Goal: Communication & Community: Answer question/provide support

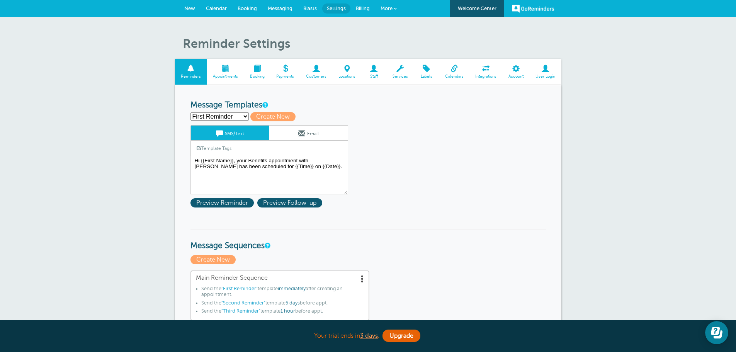
click at [220, 11] on link "Calendar" at bounding box center [217, 8] width 32 height 17
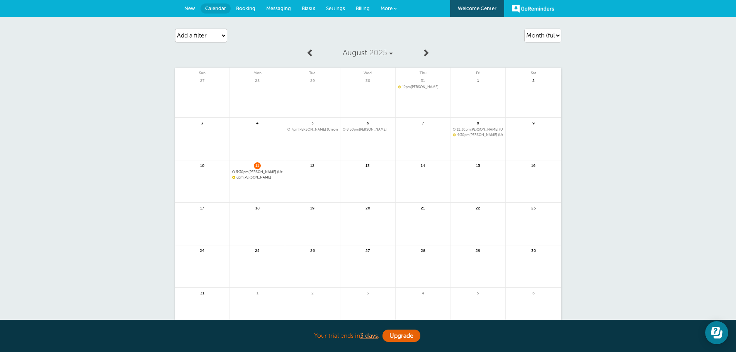
click at [253, 177] on span "8pm Kim Bowling" at bounding box center [257, 177] width 50 height 4
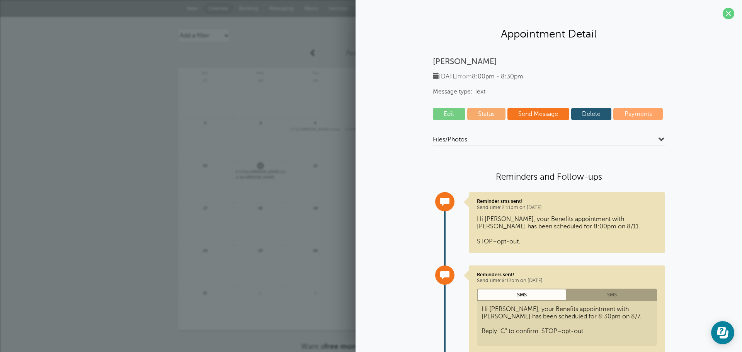
click at [661, 140] on span at bounding box center [662, 140] width 6 height 6
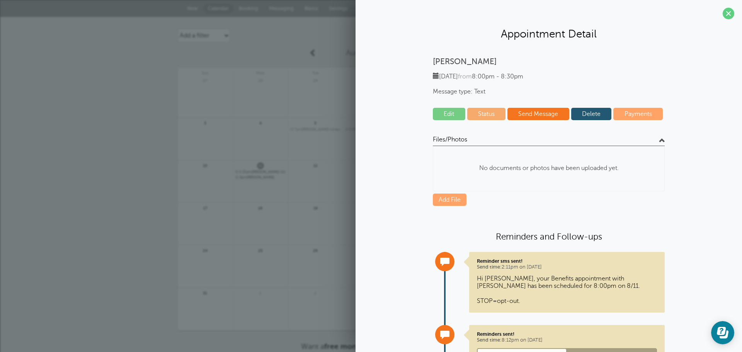
click at [661, 140] on span at bounding box center [662, 140] width 6 height 6
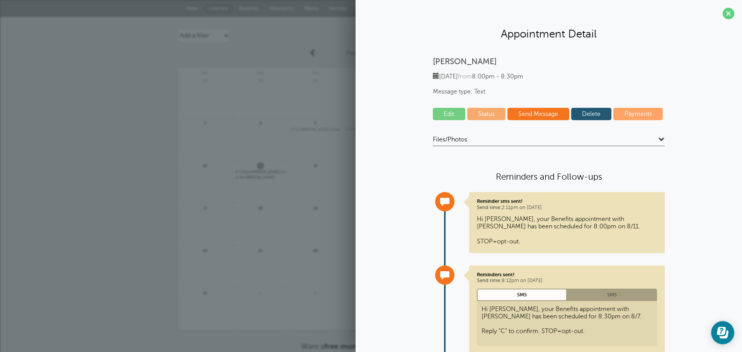
click at [659, 140] on span at bounding box center [662, 140] width 6 height 6
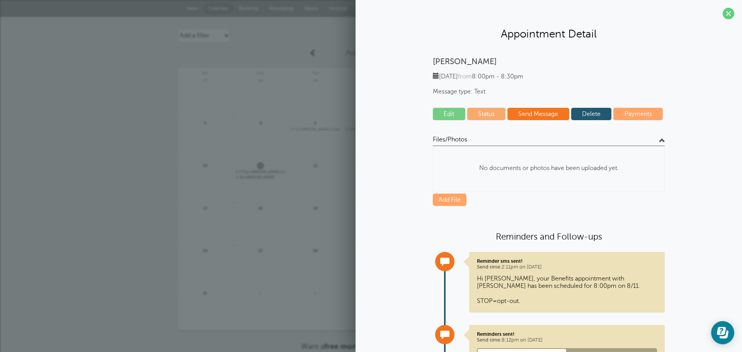
click at [659, 140] on span at bounding box center [662, 140] width 6 height 6
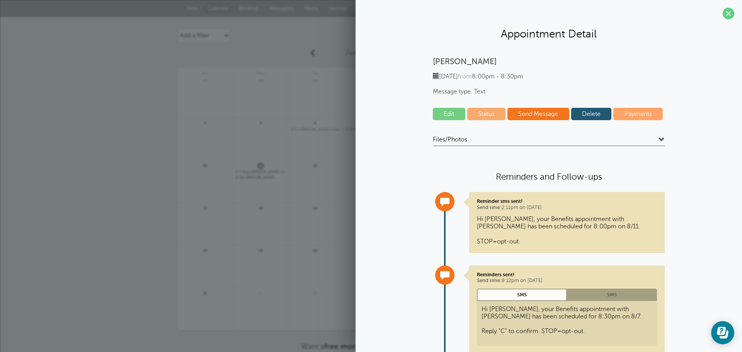
click at [662, 137] on span at bounding box center [662, 140] width 6 height 6
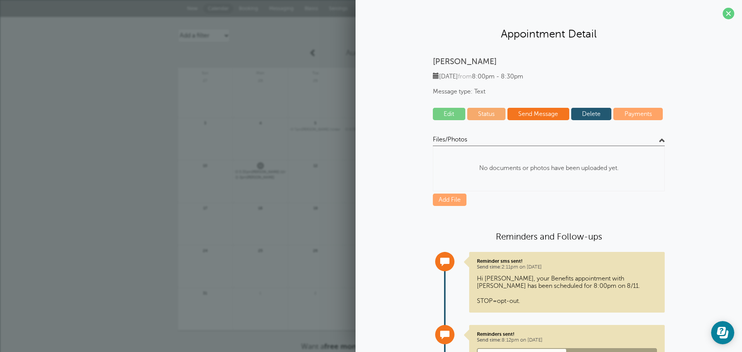
click at [662, 137] on span at bounding box center [662, 140] width 6 height 6
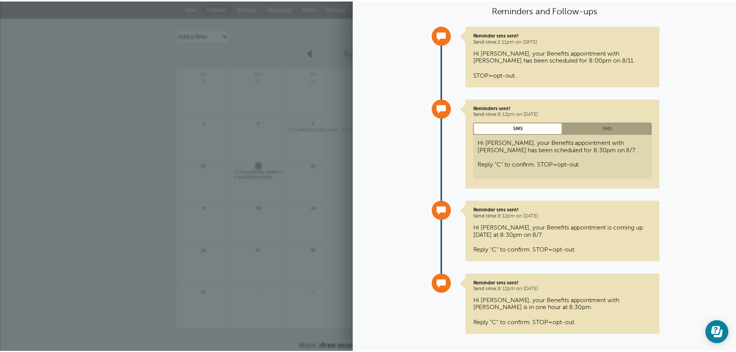
scroll to position [175, 0]
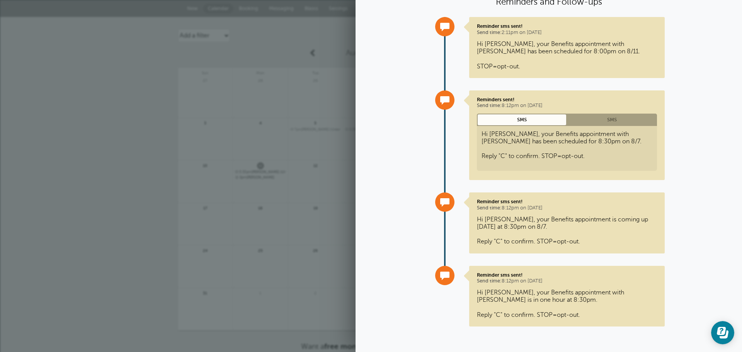
drag, startPoint x: 472, startPoint y: 219, endPoint x: 532, endPoint y: 229, distance: 60.7
click at [532, 229] on div "Reminder sms sent! Send time: 8:12pm on Aug. 7, 2025 Hi Kim, your Benefits appo…" at bounding box center [567, 222] width 196 height 61
copy p "Hi Kim, your Benefits appointment is coming up today at 8:30pm on 8/7."
click at [489, 288] on div "Reminder sms sent! Send time: 8:12pm on Aug. 7, 2025 Hi Kim, your Benefits appo…" at bounding box center [567, 296] width 196 height 61
drag, startPoint x: 472, startPoint y: 293, endPoint x: 497, endPoint y: 300, distance: 26.2
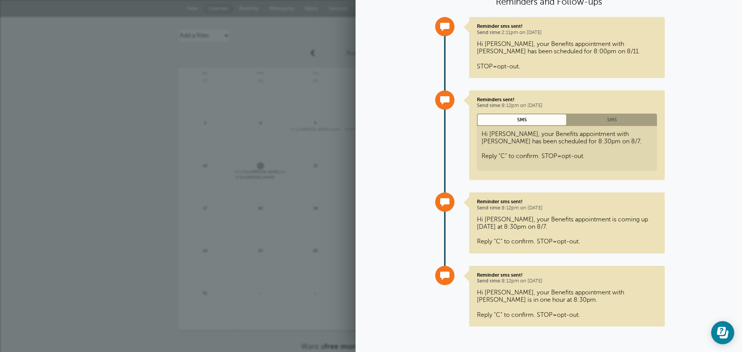
click at [497, 300] on div "Reminder sms sent! Send time: 8:12pm on Aug. 7, 2025 Hi Kim, your Benefits appo…" at bounding box center [567, 296] width 196 height 61
copy p "Hi Kim, your Benefits appointment with Luke is in one hour at 8:30pm."
click at [112, 87] on div "Agenda Day Week Month (full view) Month (condensed) Add a filter Customer Searc…" at bounding box center [371, 203] width 742 height 373
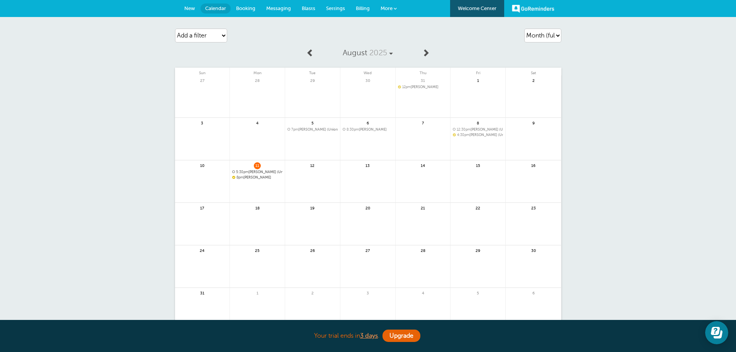
click at [281, 9] on span "Messaging" at bounding box center [278, 8] width 25 height 6
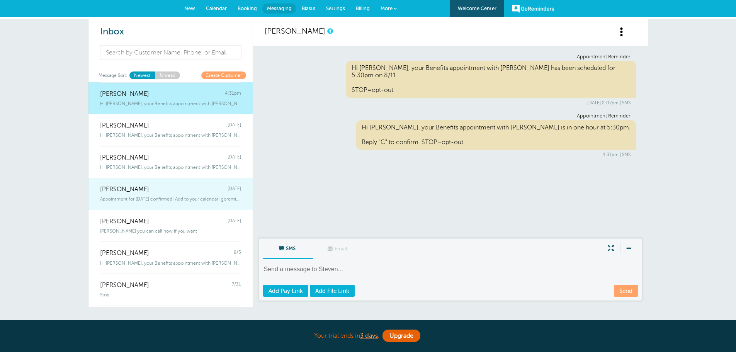
click at [157, 199] on span "Appointment for Monday, Aug. 11 confirmed! Add to your calendar: goreminder" at bounding box center [170, 198] width 141 height 5
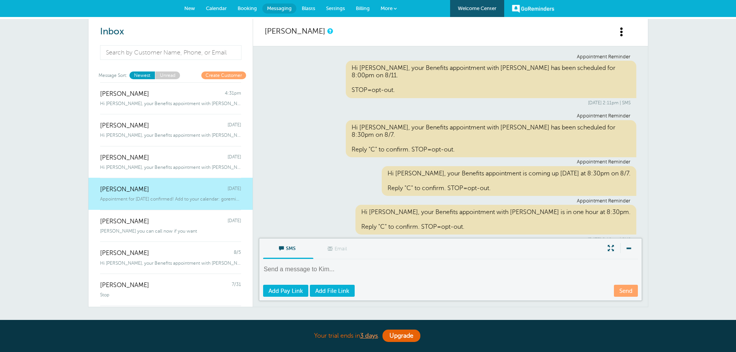
scroll to position [124, 0]
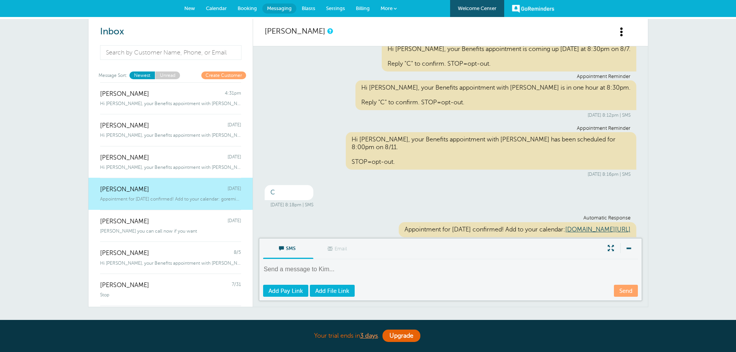
click at [366, 260] on div "SMS Email Write Message Send Add Pay Link Add File Link" at bounding box center [450, 269] width 383 height 63
click at [365, 270] on textarea at bounding box center [451, 274] width 376 height 19
paste textarea "Hi Kim, your Benefits appointment with Luke is in one hour at 8:30pm."
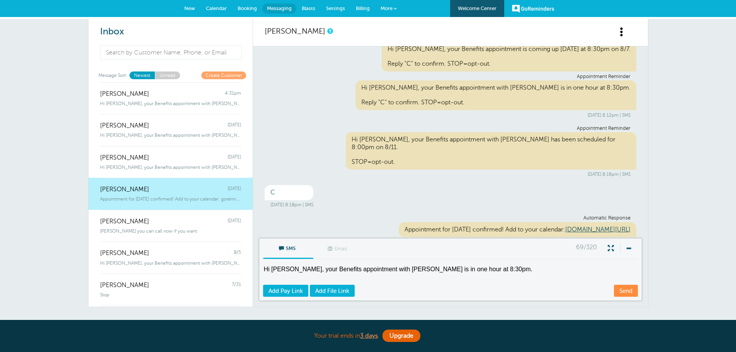
drag, startPoint x: 399, startPoint y: 269, endPoint x: 424, endPoint y: 266, distance: 25.6
click at [424, 266] on textarea "Hi Kim, your Benefits appointment with Luke is in one hour at 8:30pm." at bounding box center [451, 274] width 376 height 19
click at [487, 271] on textarea "Hi Kim, your Benefits appointment with Luke is in 30 minutes at 8:30pm." at bounding box center [451, 274] width 376 height 19
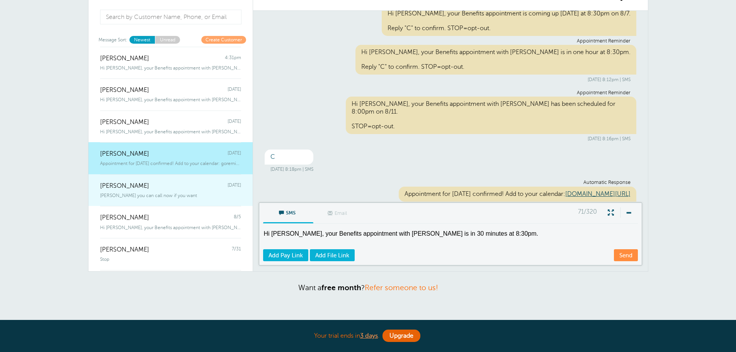
scroll to position [0, 0]
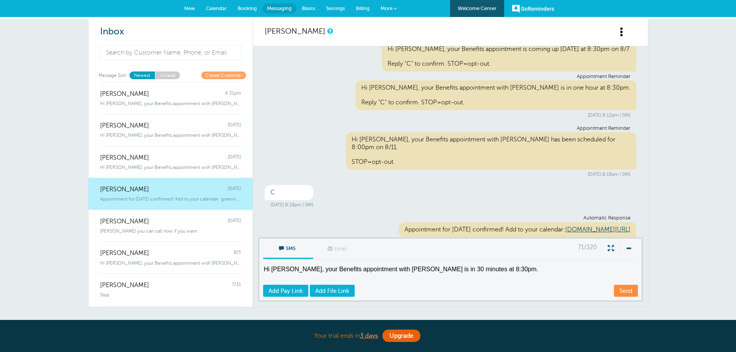
type textarea "Hi Kim, your Benefits appointment with Luke is in 30 minutes at 8:30pm."
click at [219, 5] on link "Calendar" at bounding box center [217, 8] width 32 height 17
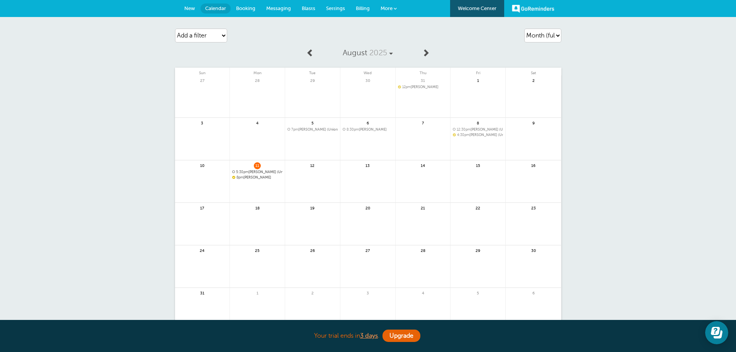
click at [274, 4] on link "Messaging" at bounding box center [279, 8] width 36 height 17
click at [270, 173] on span "5:30pm [PERSON_NAME] (Union)" at bounding box center [257, 172] width 50 height 4
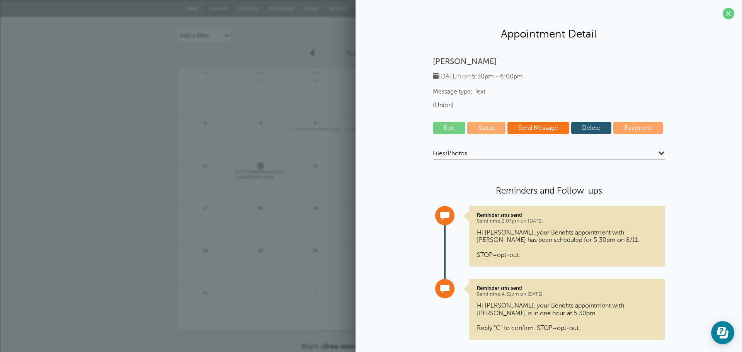
click at [89, 82] on div "Agenda Day Week Month (full view) Month (condensed) Add a filter Customer Searc…" at bounding box center [371, 203] width 742 height 373
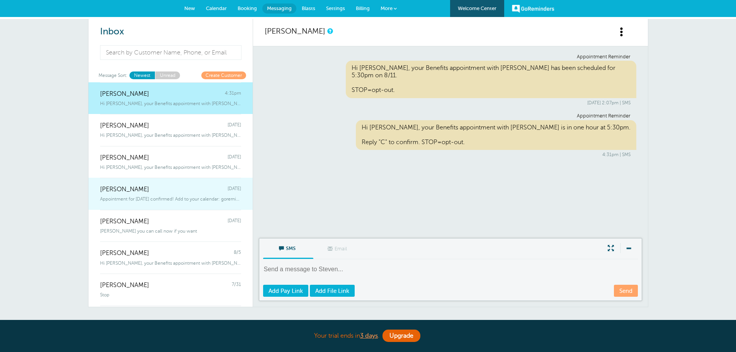
click at [156, 197] on span "Appointment for Monday, Aug. 11 confirmed! Add to your calendar: goreminder" at bounding box center [170, 198] width 141 height 5
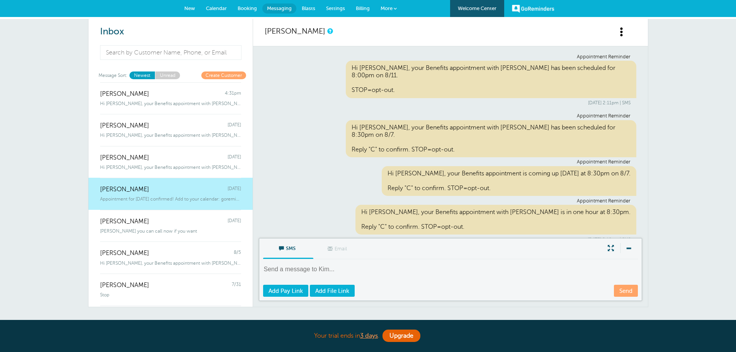
scroll to position [124, 0]
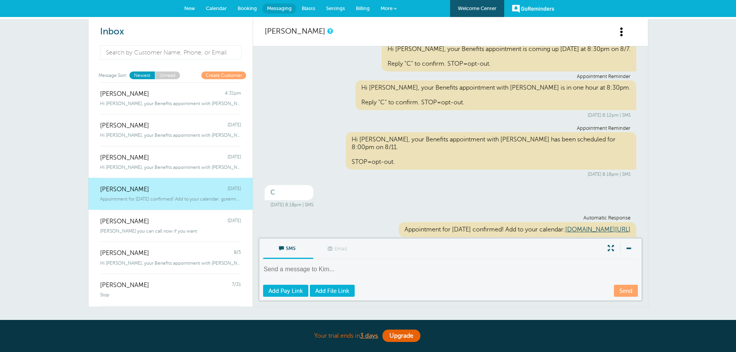
click at [348, 273] on textarea at bounding box center [451, 274] width 376 height 19
paste textarea "Hi Kim, your Benefits appointment with Luke is in one hour at 8:30pm."
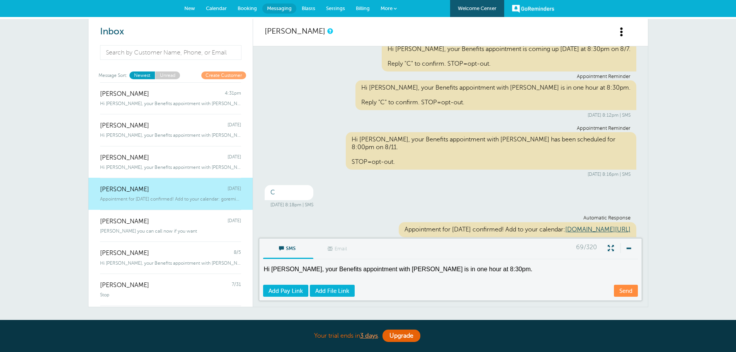
click at [397, 271] on textarea "Hi Kim, your Benefits appointment with Luke is in one hour at 8:30pm." at bounding box center [451, 274] width 376 height 19
click at [403, 268] on textarea "Hi Kim, your Benefits appointment with Luke is in one hour at 8:30pm." at bounding box center [451, 274] width 376 height 19
click at [411, 268] on textarea "Hi Kim, your Benefits appointment with Luke is in 30 hour at 8:30pm." at bounding box center [451, 274] width 376 height 19
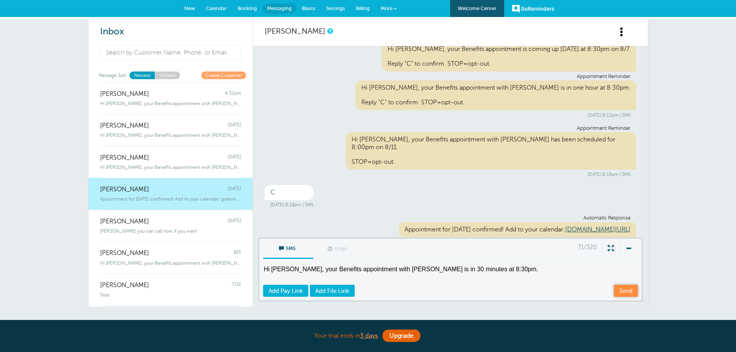
type textarea "Hi Kim, your Benefits appointment with Luke is in 30 minutes at 8:30pm."
click at [634, 293] on link "Send" at bounding box center [626, 291] width 24 height 12
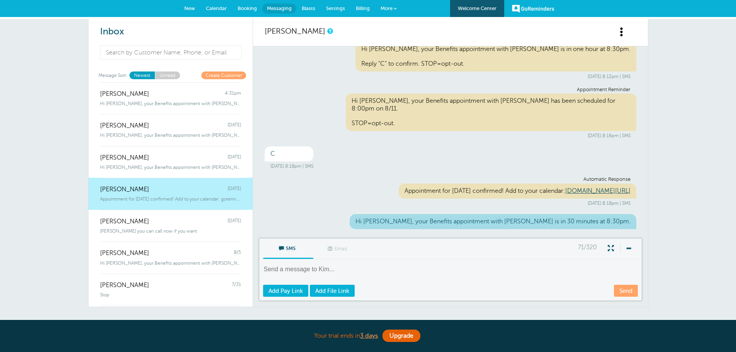
scroll to position [172, 0]
